Goal: Task Accomplishment & Management: Manage account settings

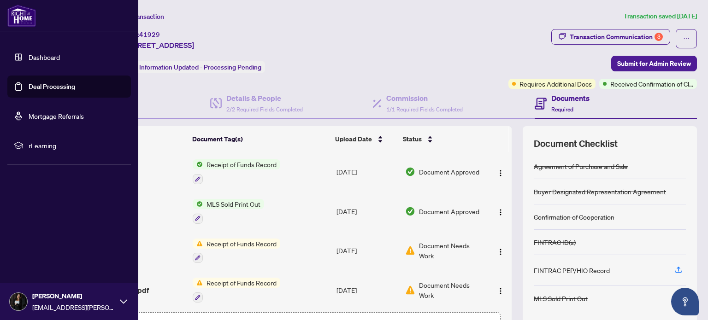
click at [30, 83] on link "Deal Processing" at bounding box center [52, 86] width 47 height 8
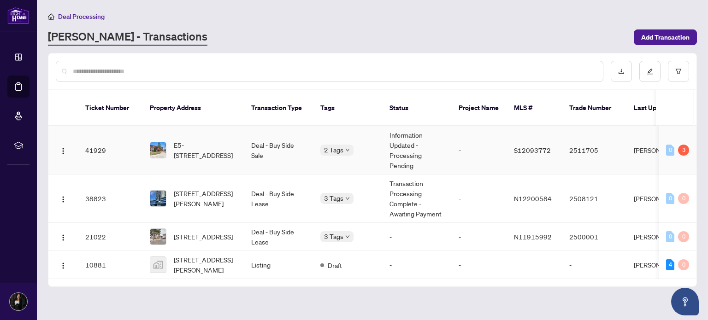
click at [284, 141] on td "Deal - Buy Side Sale" at bounding box center [278, 150] width 69 height 48
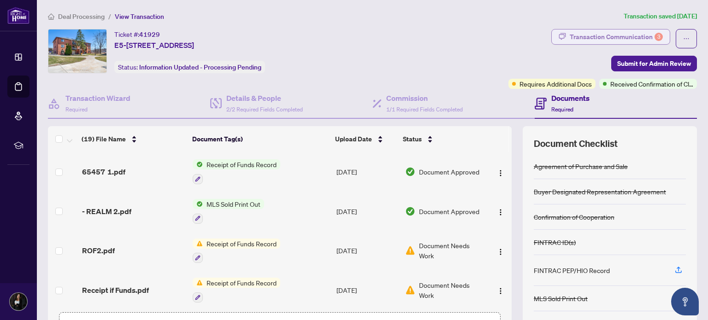
click at [581, 40] on div "Transaction Communication 3" at bounding box center [615, 36] width 93 height 15
